Goal: Information Seeking & Learning: Understand process/instructions

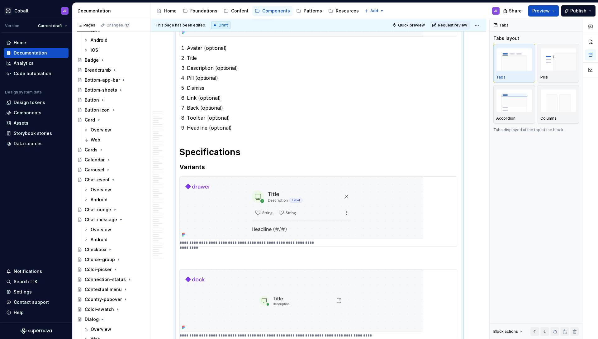
scroll to position [157, 0]
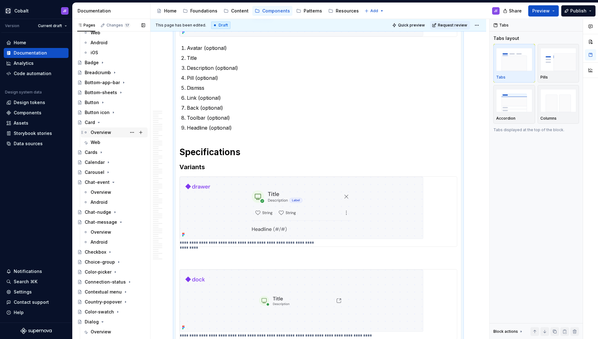
click at [102, 135] on div "Overview" at bounding box center [101, 132] width 21 height 6
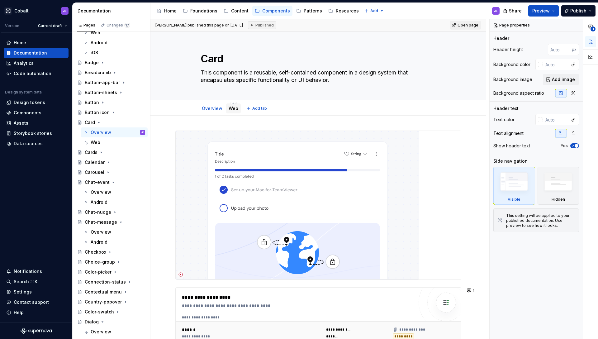
click at [233, 107] on link "Web" at bounding box center [234, 108] width 10 height 5
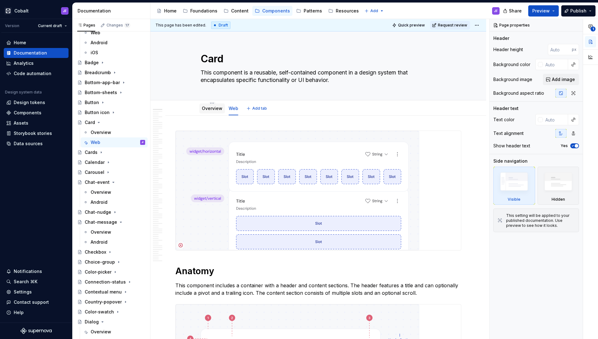
click at [215, 111] on div "Overview" at bounding box center [212, 108] width 21 height 6
click at [210, 110] on link "Overview" at bounding box center [212, 108] width 21 height 5
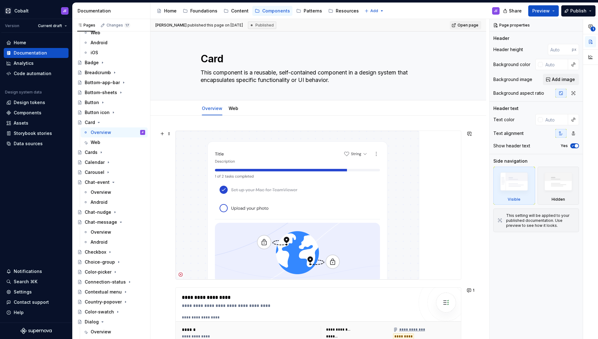
click at [297, 199] on img at bounding box center [298, 205] width 244 height 149
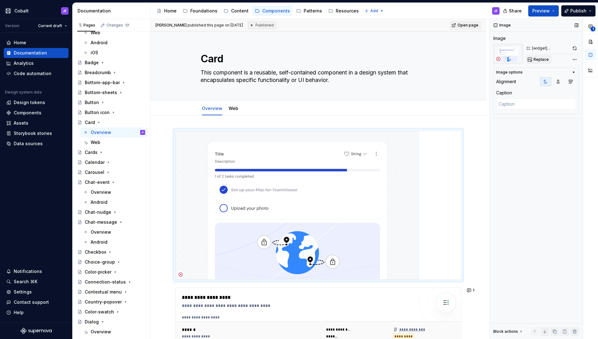
click at [539, 58] on span "Replace" at bounding box center [540, 59] width 15 height 5
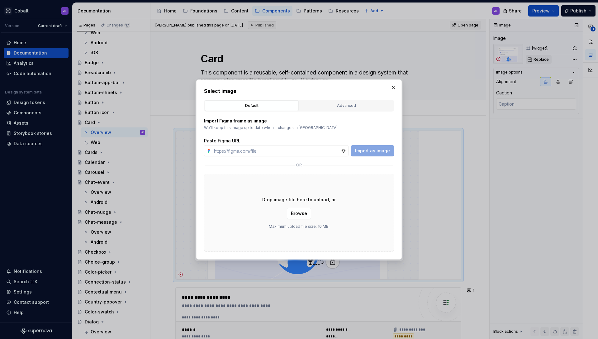
type textarea "*"
click at [361, 101] on button "Advanced" at bounding box center [346, 105] width 94 height 11
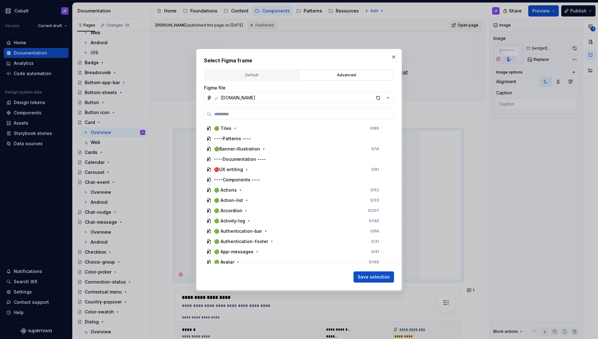
click at [298, 120] on div "🟢 Tiles 0 / 86 ----Patterns ---- 🟢Banner-illustration 0 / 14 ----Documentation …" at bounding box center [299, 185] width 190 height 155
click at [300, 115] on input "search" at bounding box center [303, 114] width 182 height 6
type input "****"
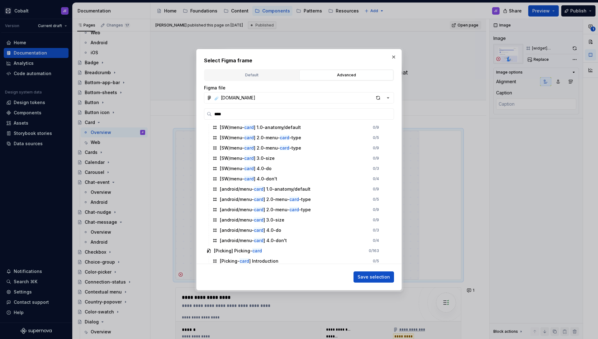
scroll to position [582, 0]
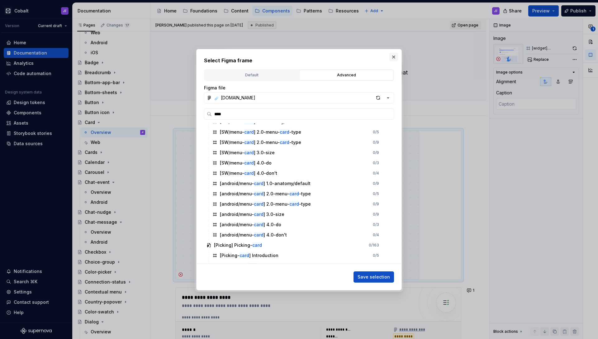
click at [391, 57] on button "button" at bounding box center [393, 57] width 9 height 9
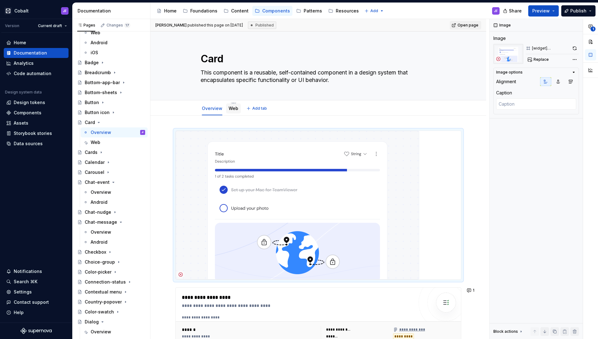
click at [234, 110] on link "Web" at bounding box center [234, 108] width 10 height 5
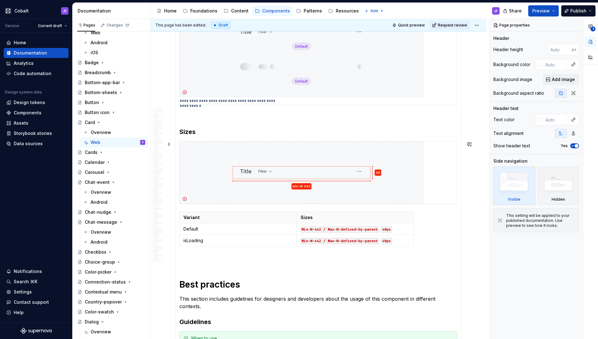
scroll to position [2070, 0]
click at [280, 158] on img at bounding box center [302, 173] width 244 height 62
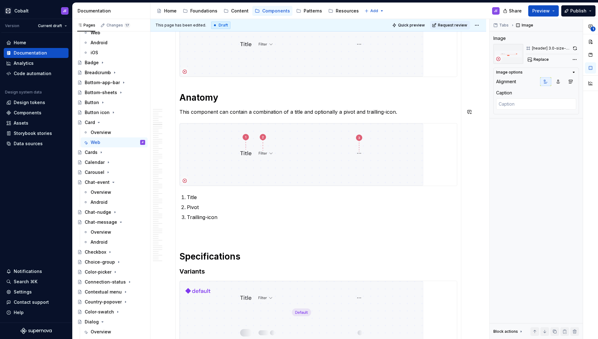
scroll to position [1610, 0]
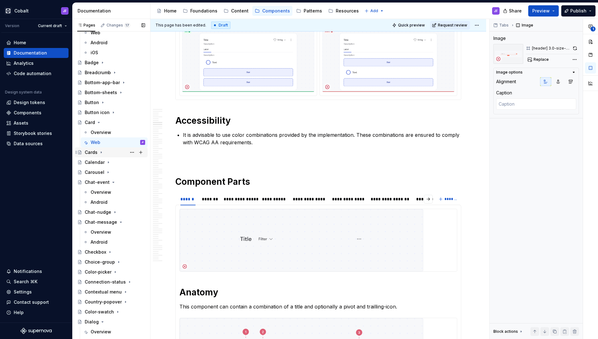
click at [92, 152] on div "Cards" at bounding box center [91, 152] width 13 height 6
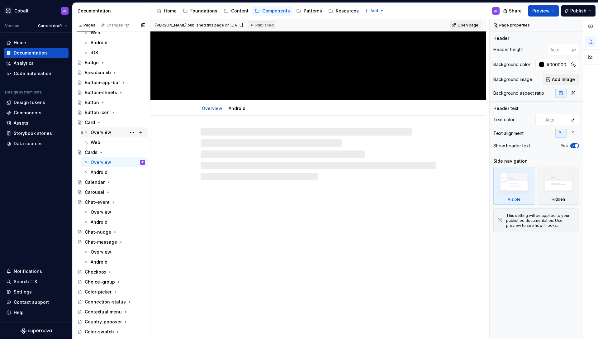
click at [97, 130] on div "Overview" at bounding box center [101, 132] width 21 height 6
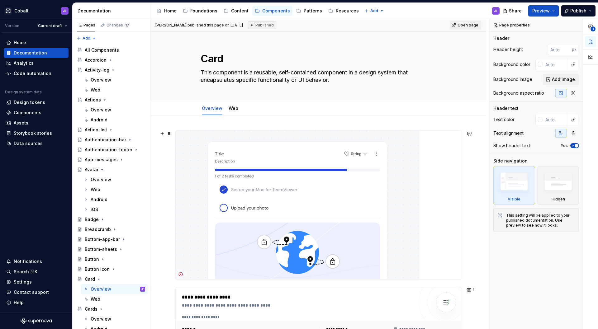
click at [187, 130] on div at bounding box center [318, 204] width 286 height 149
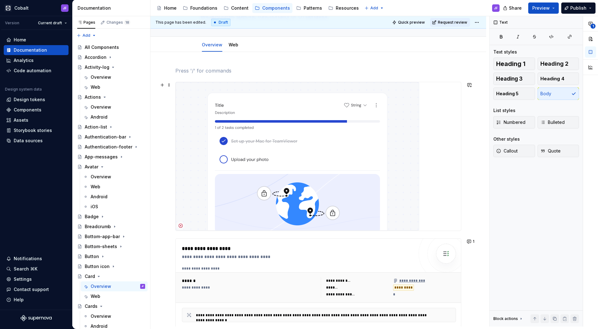
scroll to position [81, 0]
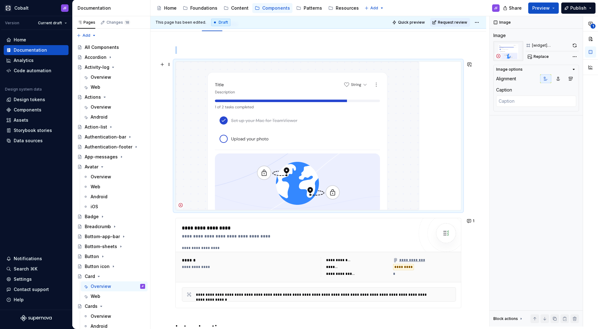
click at [238, 140] on img at bounding box center [298, 136] width 244 height 149
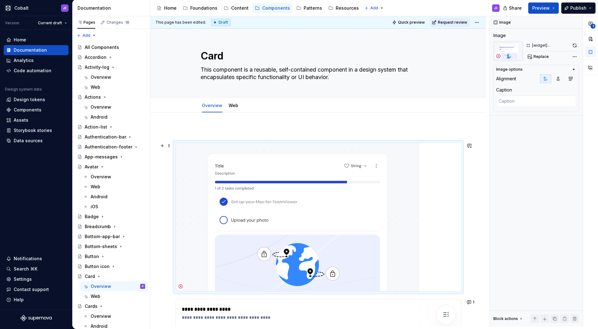
scroll to position [0, 0]
click at [232, 107] on link "Web" at bounding box center [234, 105] width 10 height 5
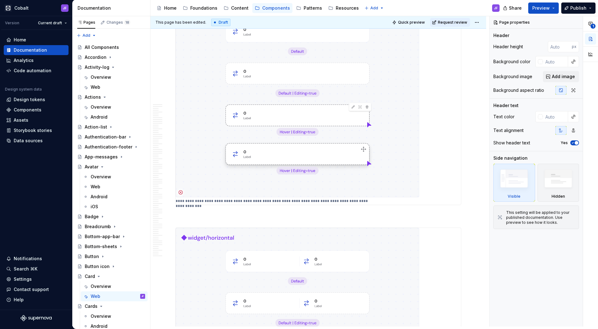
scroll to position [583, 0]
click at [254, 108] on img at bounding box center [298, 97] width 244 height 199
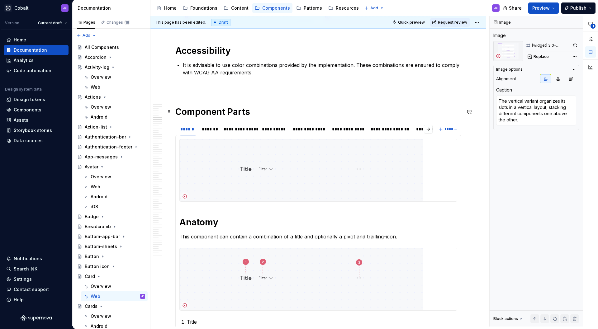
scroll to position [1694, 0]
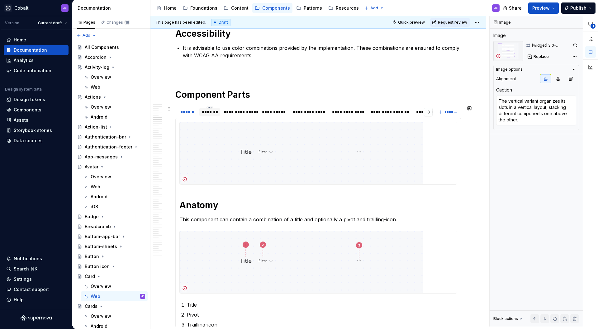
click at [211, 110] on div "*******" at bounding box center [210, 112] width 16 height 6
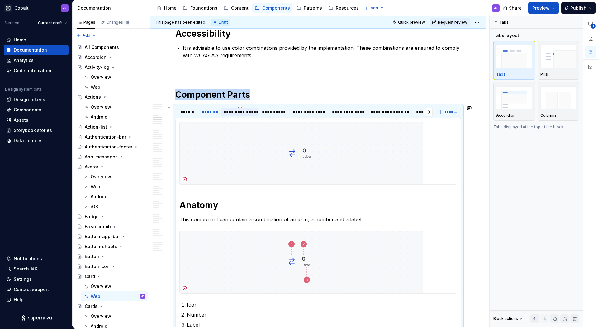
click at [229, 113] on div "**********" at bounding box center [240, 112] width 32 height 6
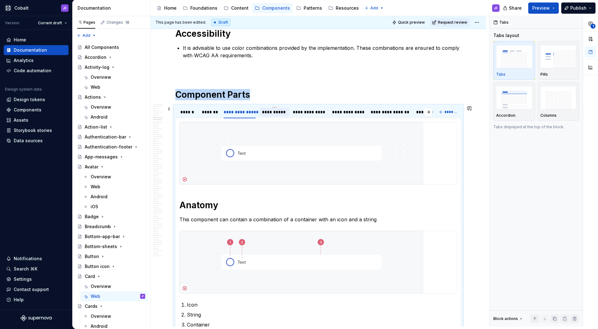
click at [267, 112] on div "**********" at bounding box center [274, 112] width 25 height 6
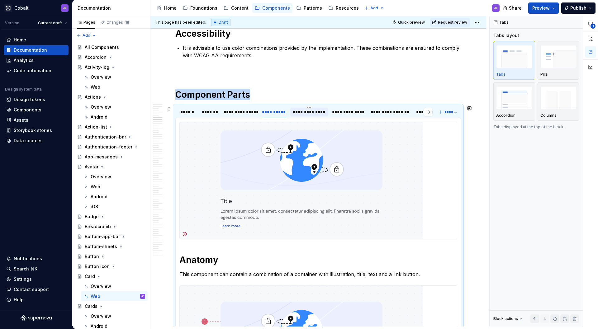
click at [300, 113] on div "**********" at bounding box center [309, 112] width 33 height 6
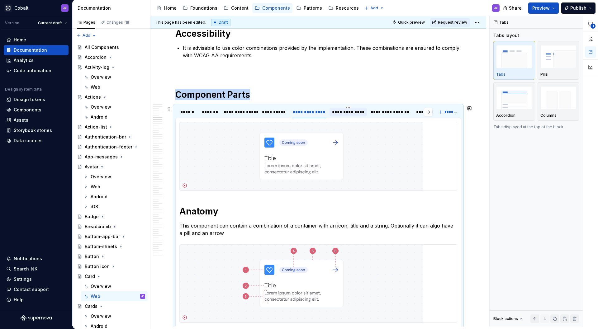
click at [340, 112] on div "**********" at bounding box center [348, 112] width 32 height 6
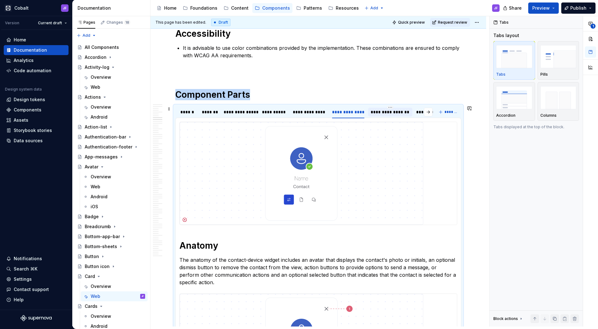
click at [375, 111] on div "**********" at bounding box center [391, 112] width 40 height 6
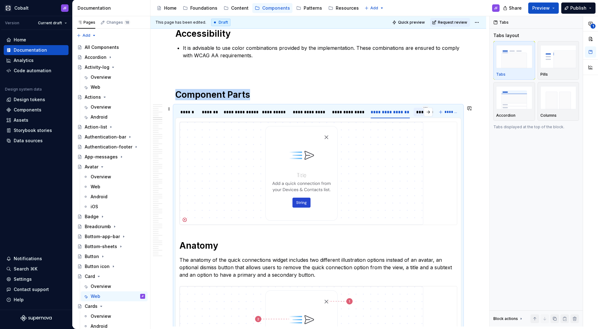
click at [415, 112] on div "********" at bounding box center [425, 112] width 23 height 9
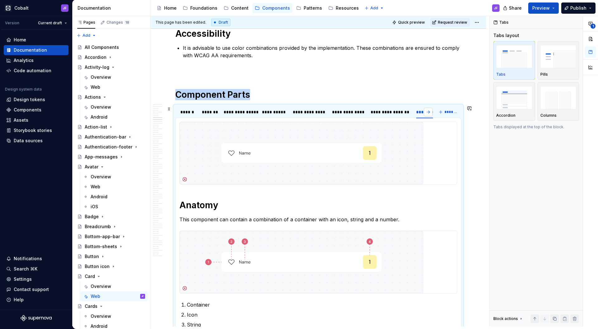
click at [427, 112] on button "button" at bounding box center [428, 112] width 9 height 9
click at [424, 113] on div "**" at bounding box center [425, 112] width 6 height 6
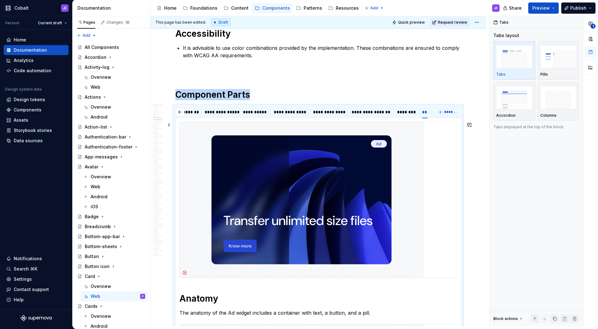
click at [353, 157] on img at bounding box center [302, 200] width 244 height 156
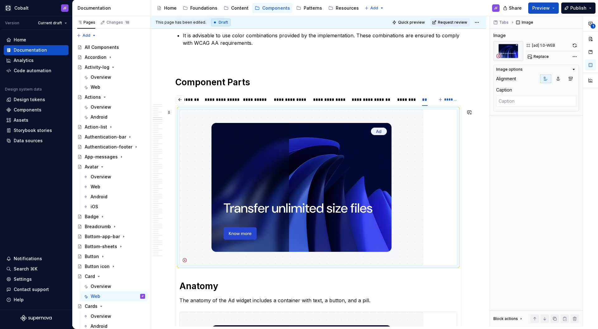
scroll to position [1704, 0]
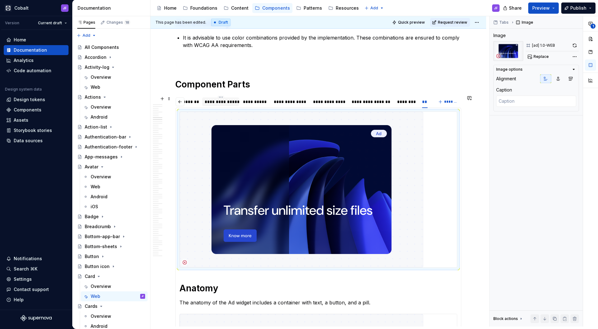
click at [226, 103] on div "**********" at bounding box center [221, 102] width 32 height 6
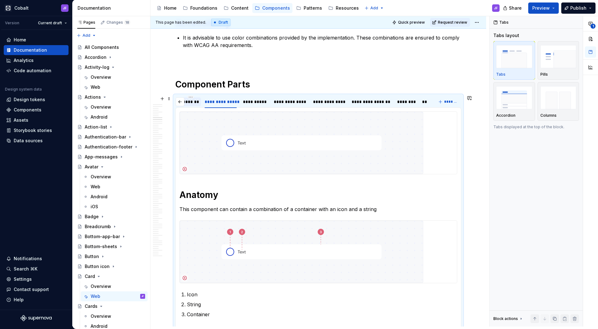
click at [194, 103] on div "*******" at bounding box center [191, 102] width 16 height 6
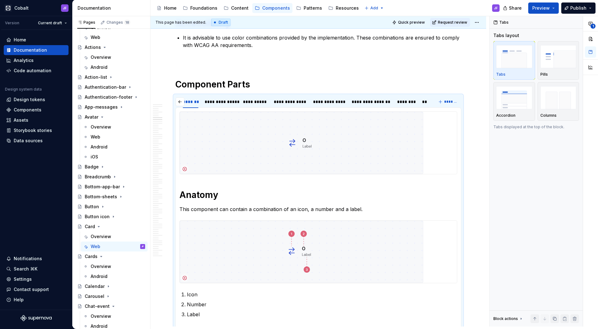
scroll to position [72, 0]
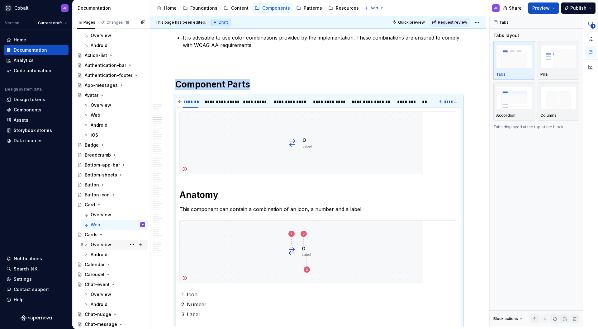
click at [105, 247] on div "Overview" at bounding box center [101, 245] width 21 height 6
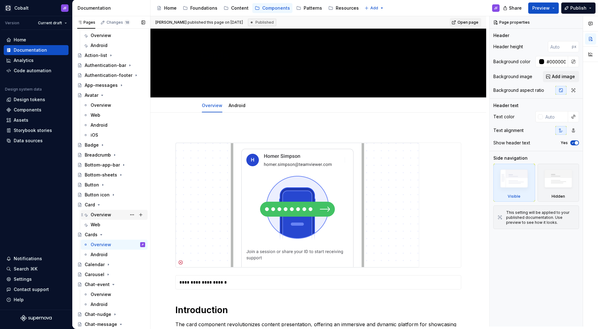
click at [102, 215] on div "Overview" at bounding box center [101, 215] width 21 height 6
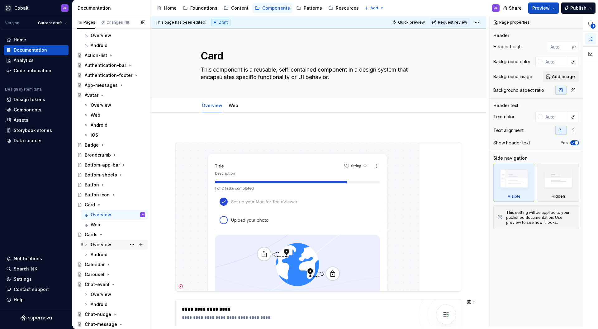
click at [101, 242] on div "Overview" at bounding box center [101, 245] width 21 height 6
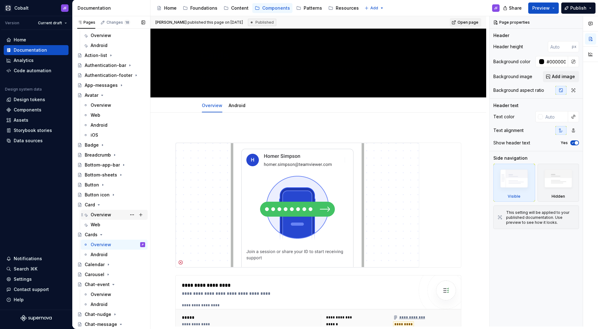
click at [99, 214] on div "Overview" at bounding box center [101, 215] width 21 height 6
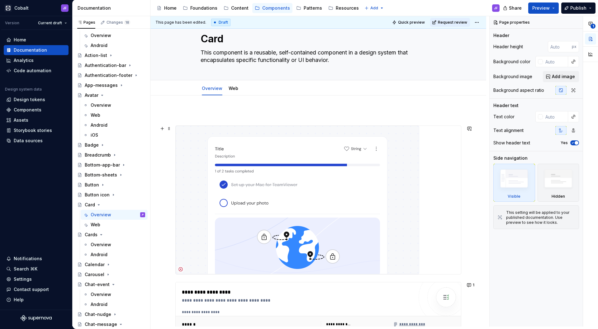
scroll to position [20, 0]
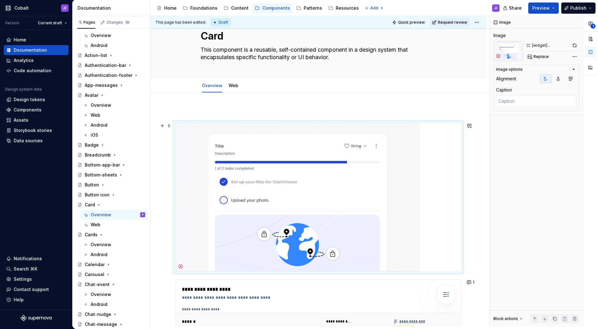
click at [370, 200] on img at bounding box center [298, 197] width 244 height 149
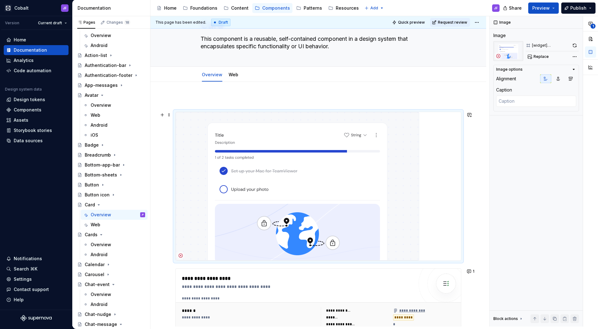
scroll to position [31, 0]
click at [233, 78] on div "Web" at bounding box center [233, 74] width 15 height 10
click at [231, 75] on link "Web" at bounding box center [234, 74] width 10 height 5
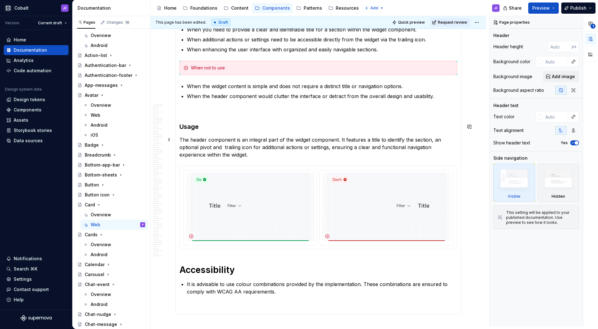
scroll to position [2455, 0]
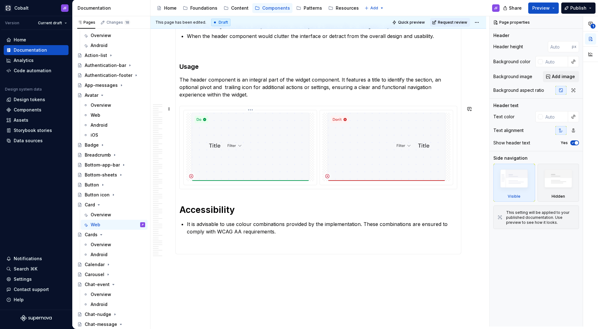
click at [261, 143] on img at bounding box center [251, 147] width 118 height 69
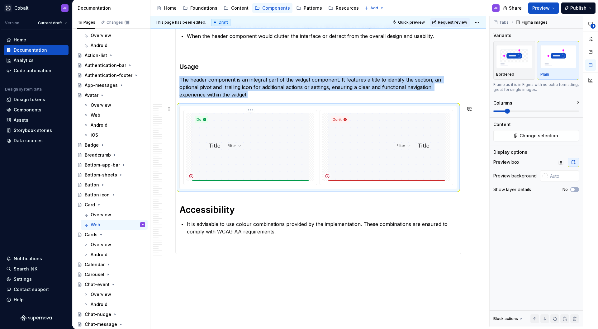
click at [261, 143] on img at bounding box center [251, 147] width 118 height 69
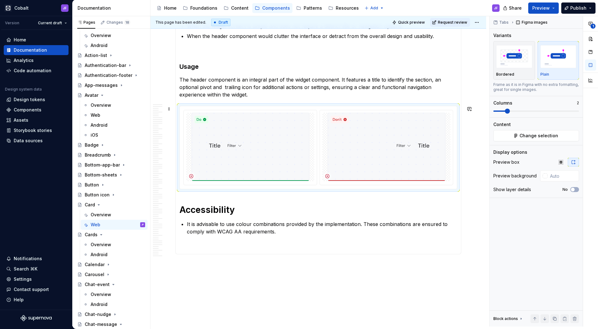
click at [259, 93] on p "The header component is an integral part of the widget component. It features a…" at bounding box center [318, 87] width 278 height 22
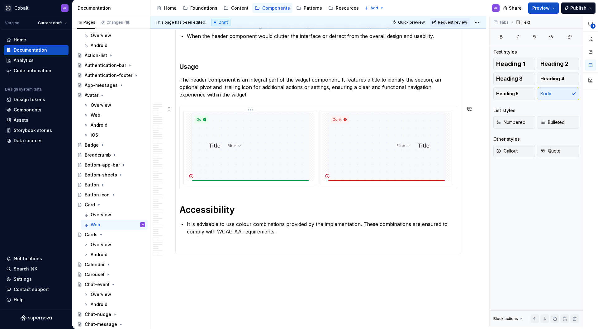
click at [264, 116] on img at bounding box center [251, 147] width 118 height 69
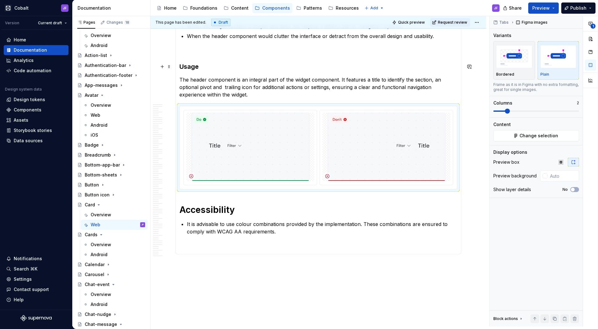
click at [229, 69] on h3 "Usage" at bounding box center [318, 66] width 278 height 9
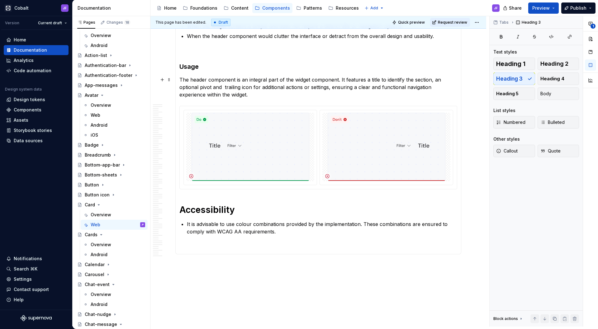
click at [262, 95] on p "The header component is an integral part of the widget component. It features a…" at bounding box center [318, 87] width 278 height 22
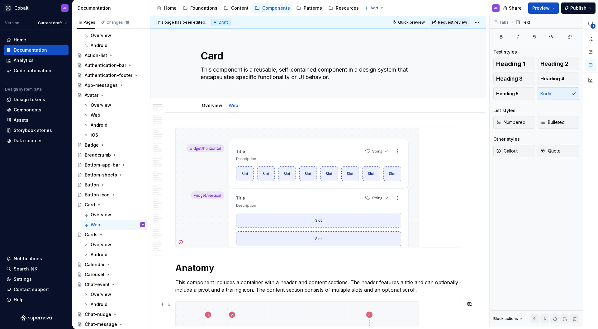
scroll to position [0, 0]
click at [255, 166] on img at bounding box center [298, 187] width 244 height 119
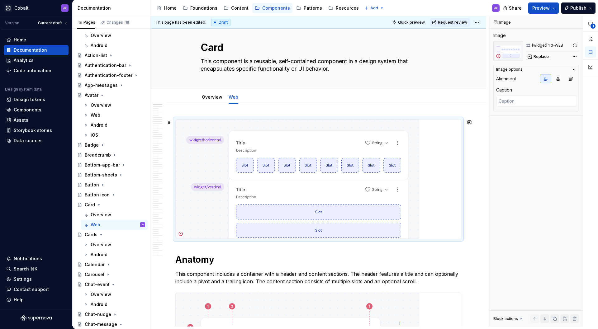
scroll to position [1, 0]
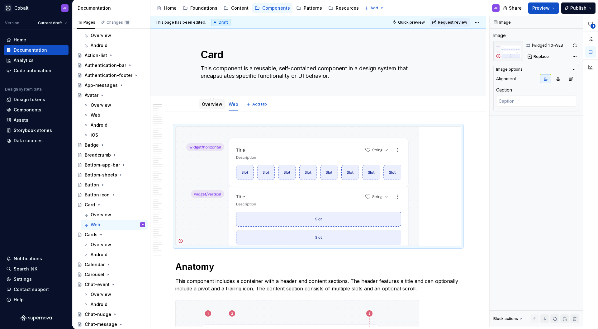
click at [217, 110] on div at bounding box center [212, 110] width 26 height 1
click at [233, 107] on div "Web" at bounding box center [234, 104] width 10 height 7
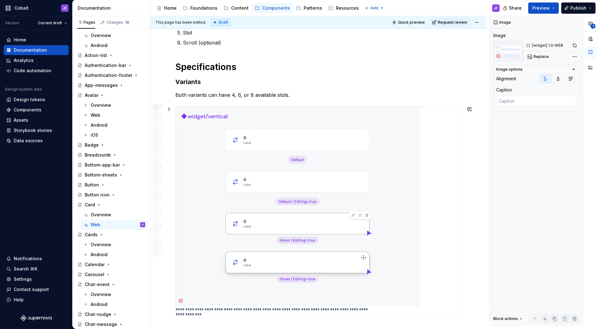
scroll to position [476, 0]
type textarea "*"
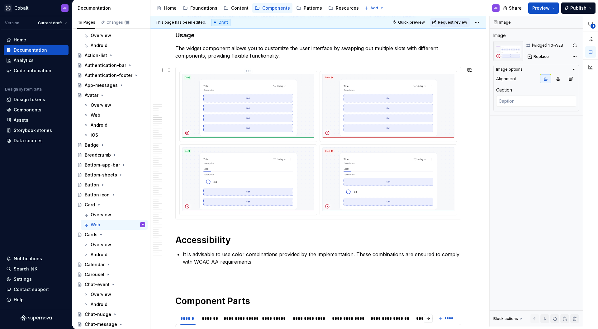
scroll to position [1487, 0]
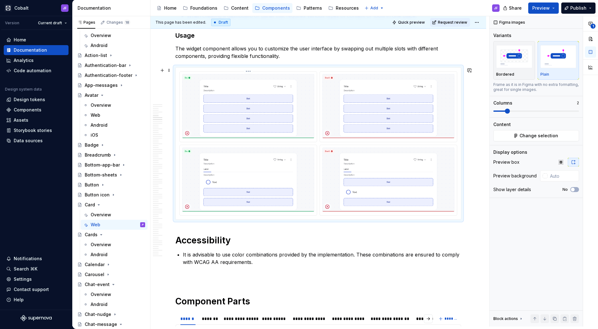
click at [224, 82] on img at bounding box center [248, 106] width 132 height 64
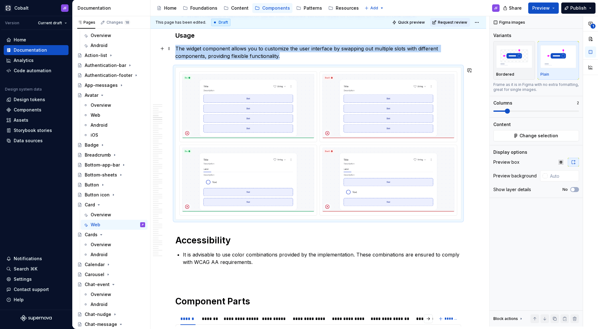
click at [270, 56] on p "The widget component allows you to customize the user interface by swapping out…" at bounding box center [318, 52] width 286 height 15
